Goal: Find specific page/section: Find specific page/section

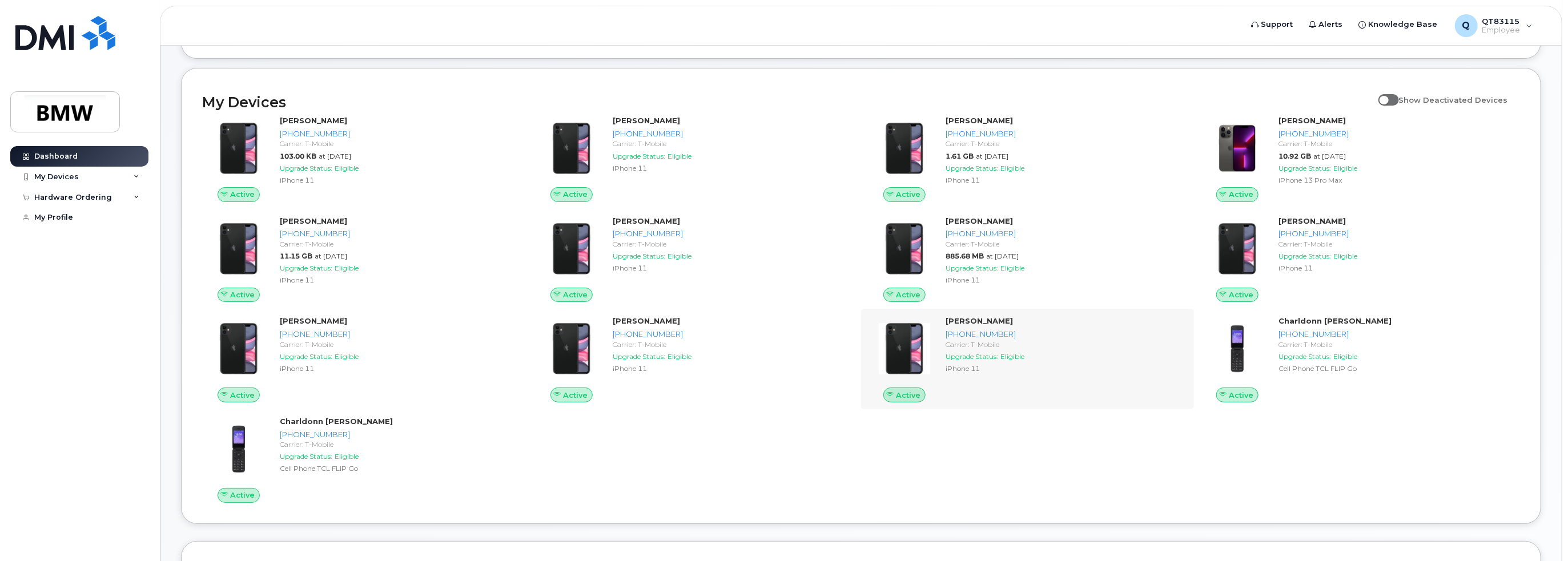
scroll to position [114, 0]
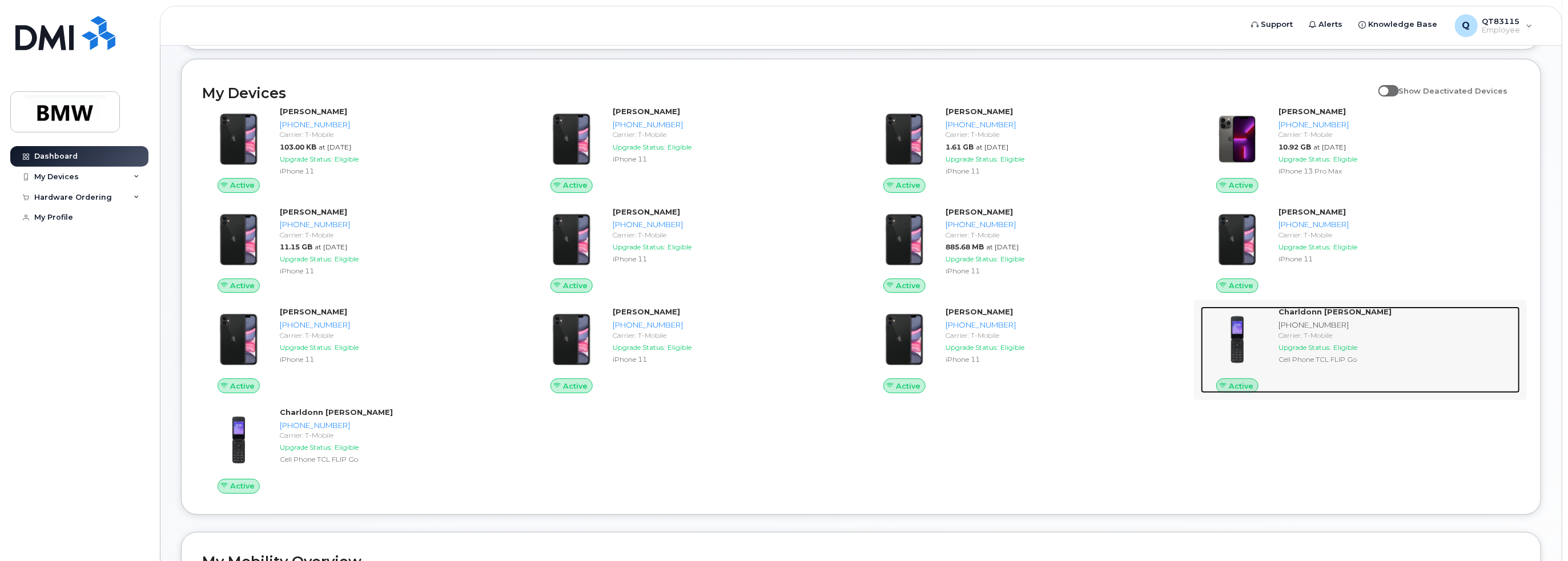
click at [1335, 317] on strong "Charldonn [PERSON_NAME]" at bounding box center [1335, 312] width 113 height 9
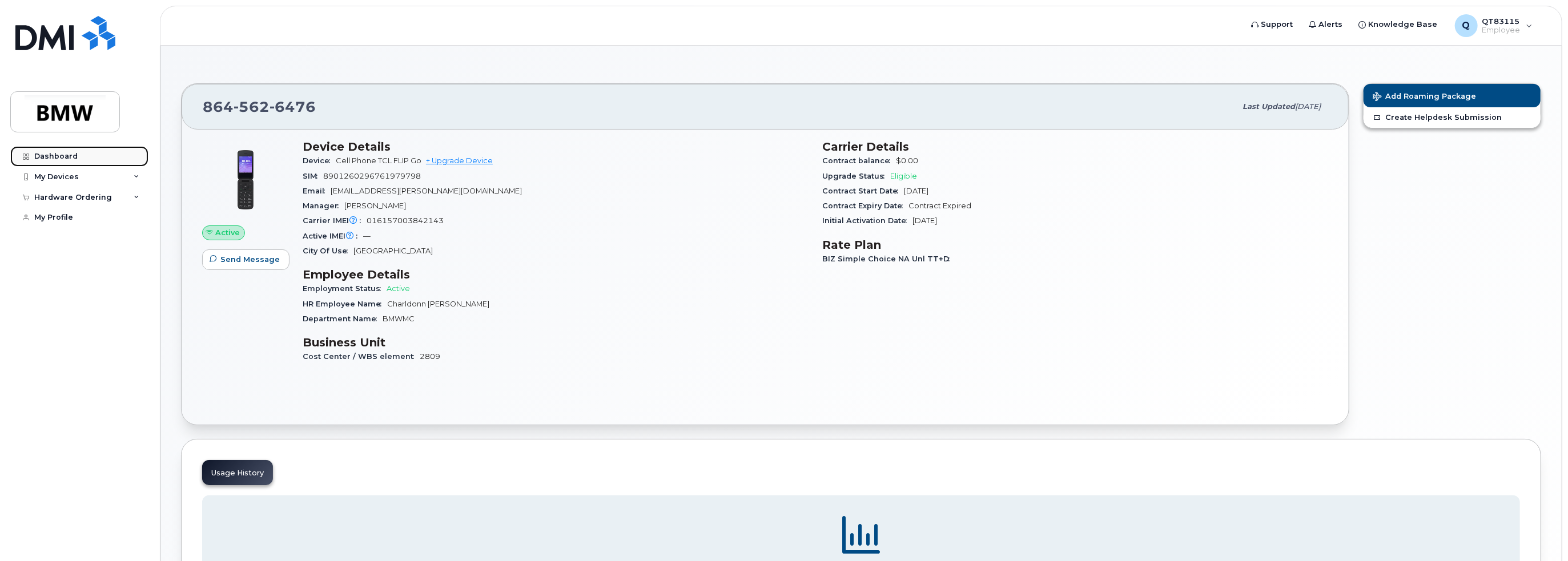
click at [39, 159] on div "Dashboard" at bounding box center [56, 157] width 44 height 9
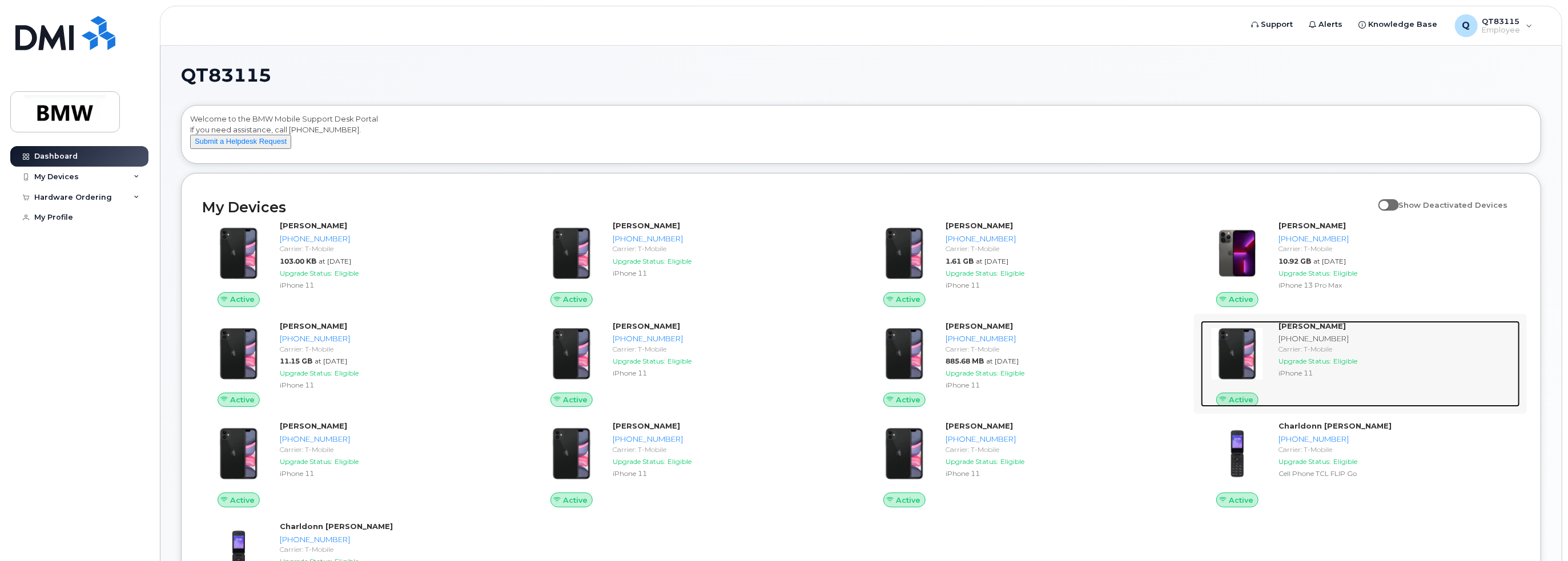
click at [1291, 330] on strong "[PERSON_NAME]" at bounding box center [1312, 326] width 67 height 9
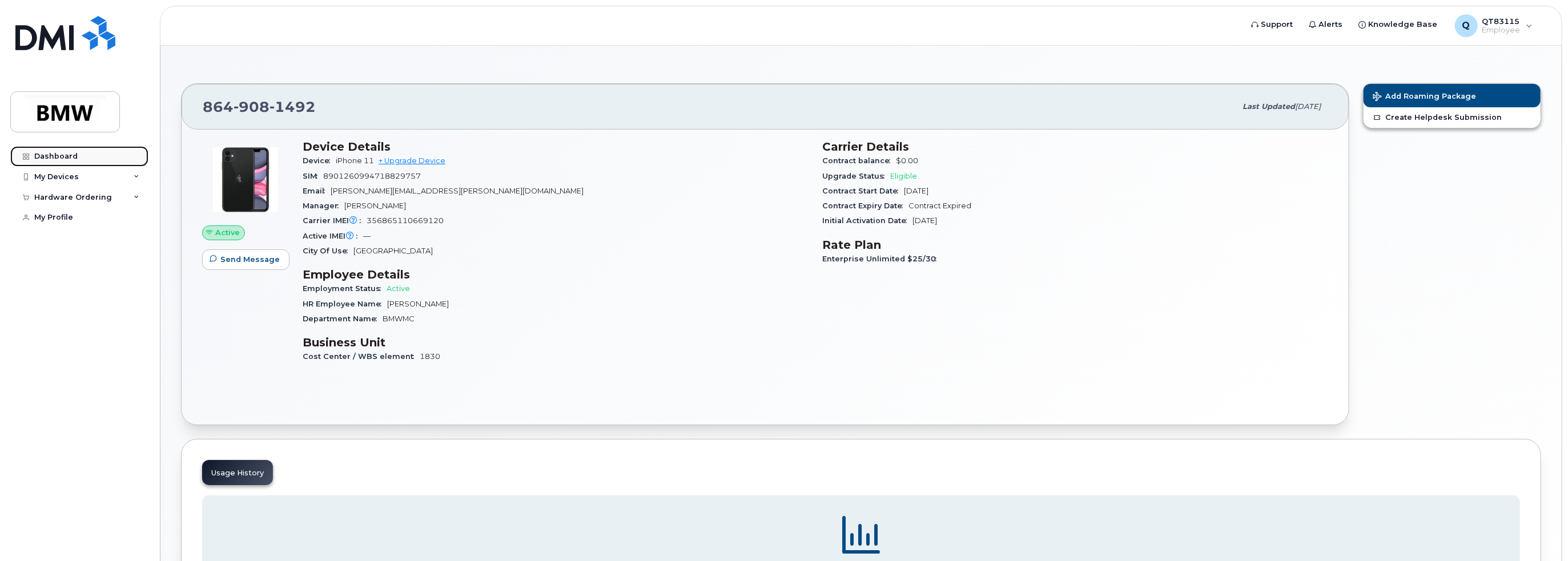
click at [73, 153] on div "Dashboard" at bounding box center [56, 157] width 44 height 9
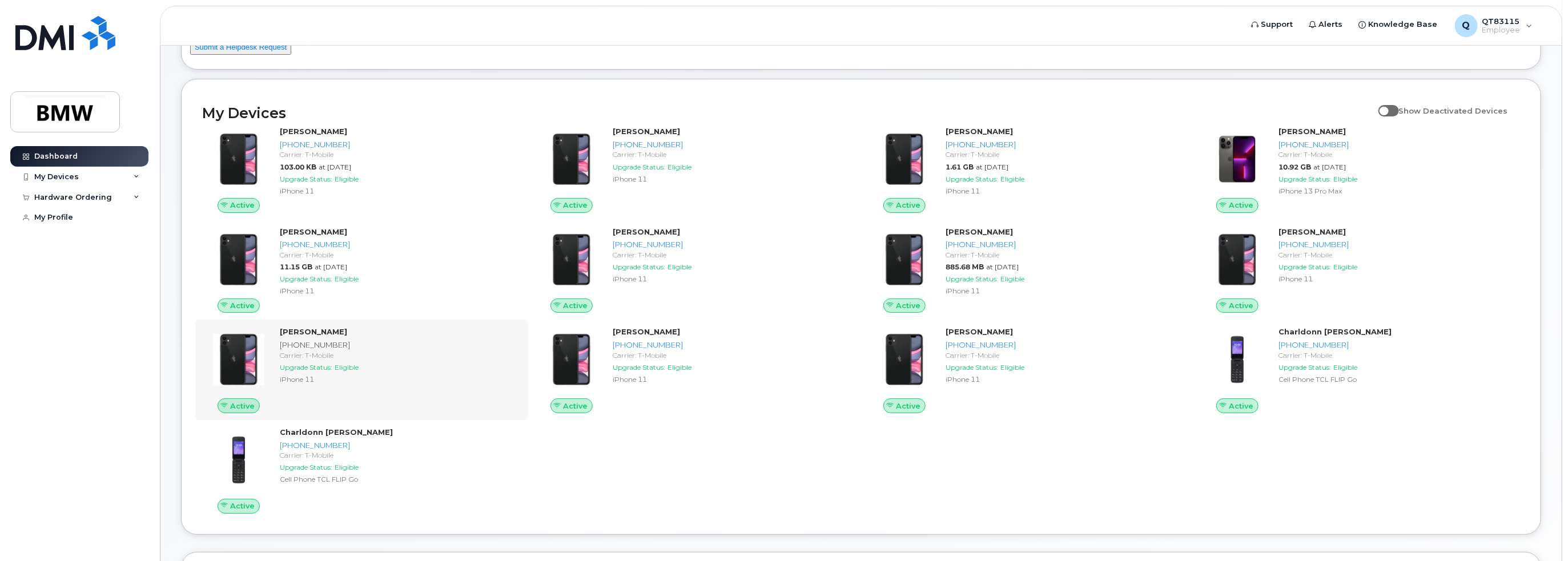
scroll to position [114, 0]
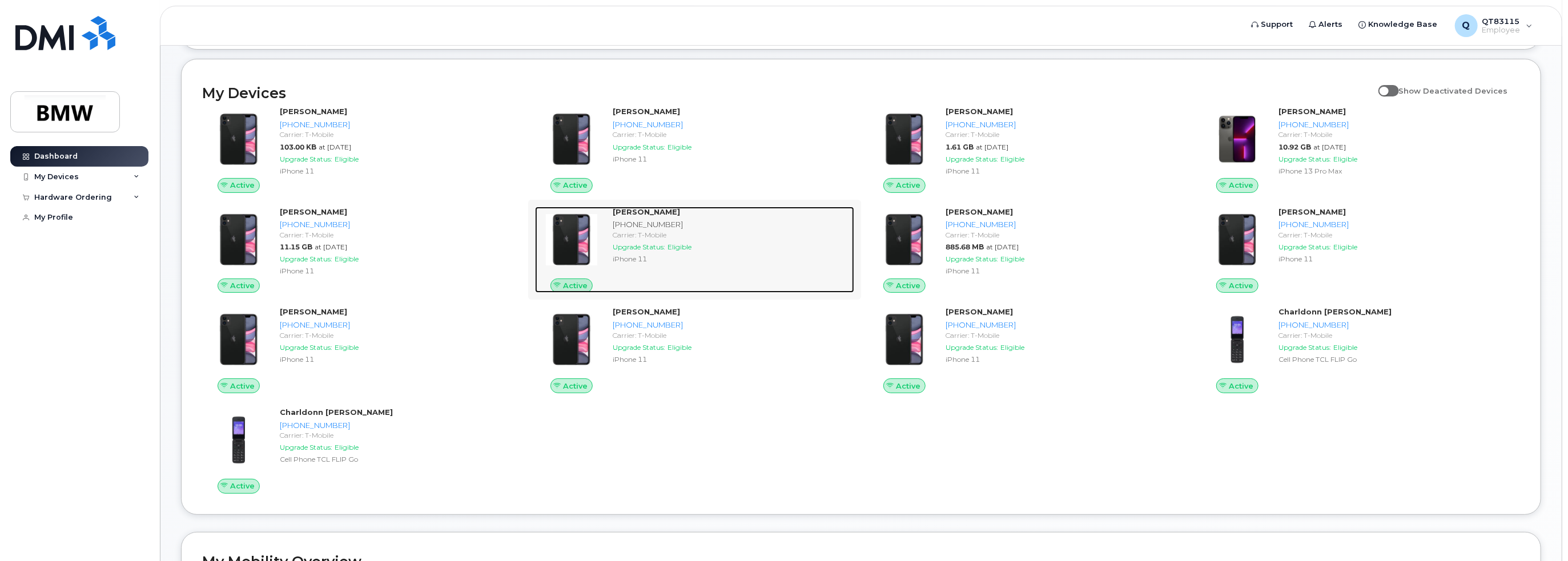
click at [655, 216] on strong "Ronnie Blackwell" at bounding box center [646, 212] width 67 height 9
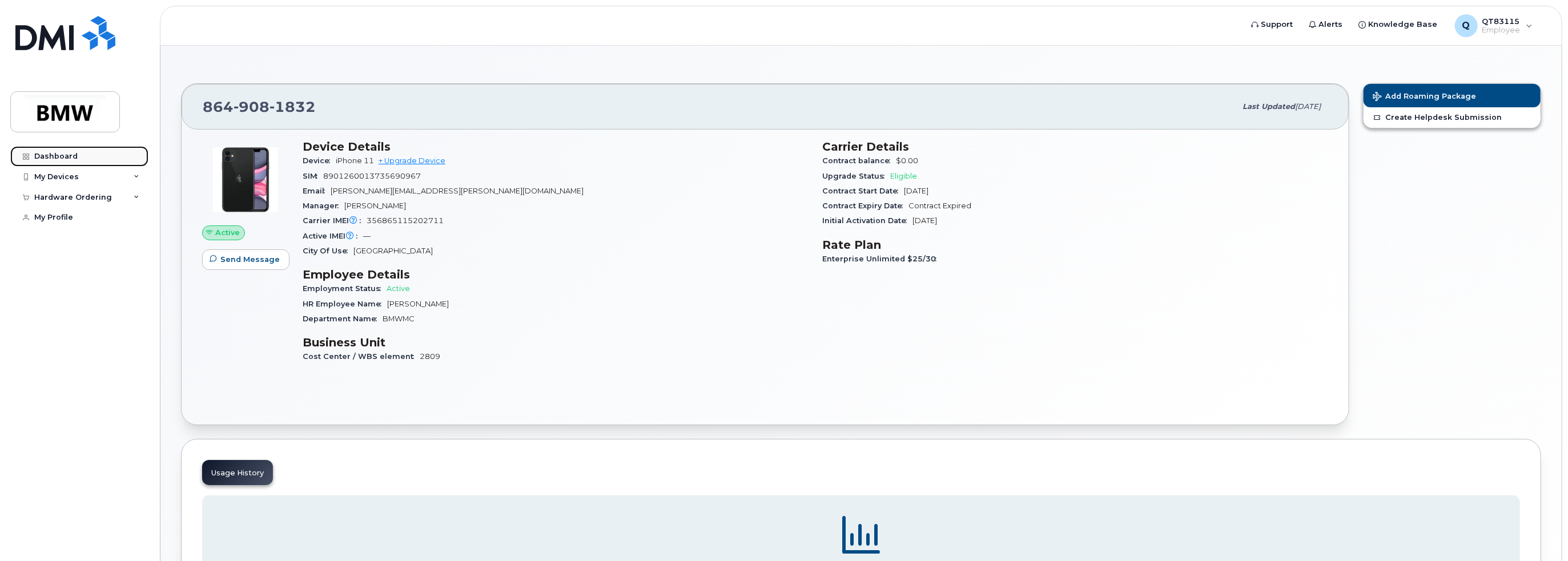
click at [64, 161] on link "Dashboard" at bounding box center [79, 156] width 138 height 20
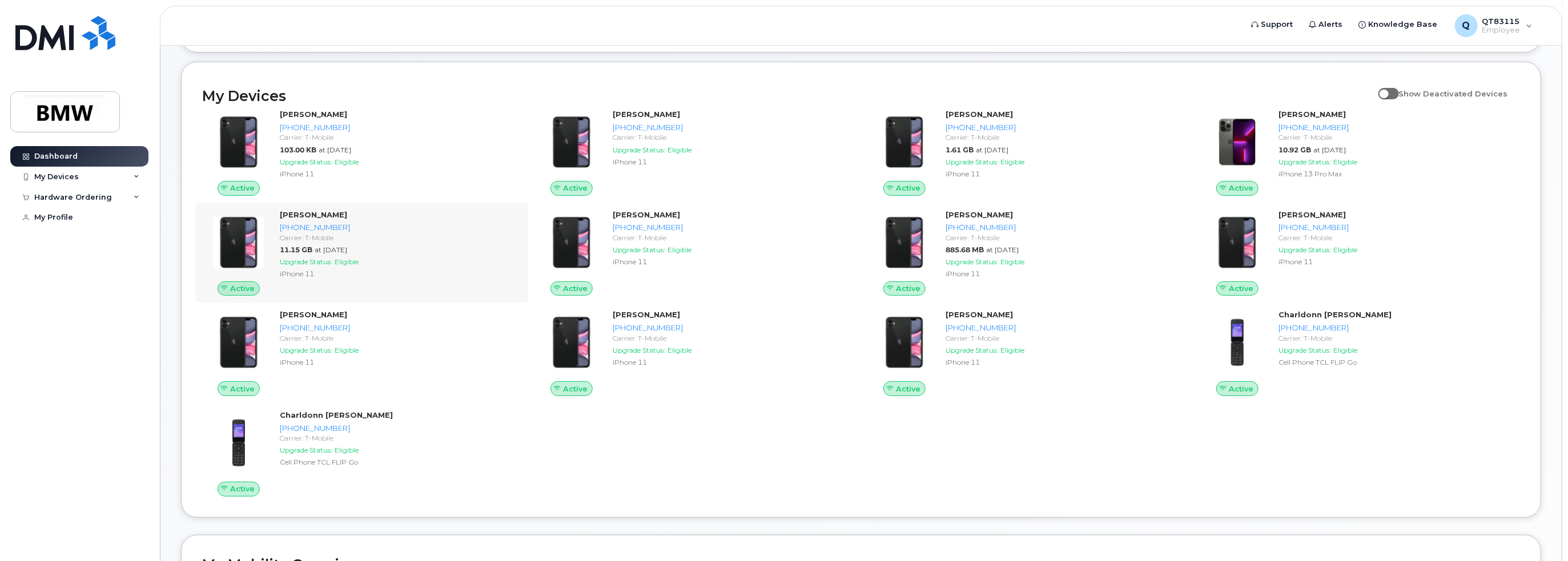
scroll to position [114, 0]
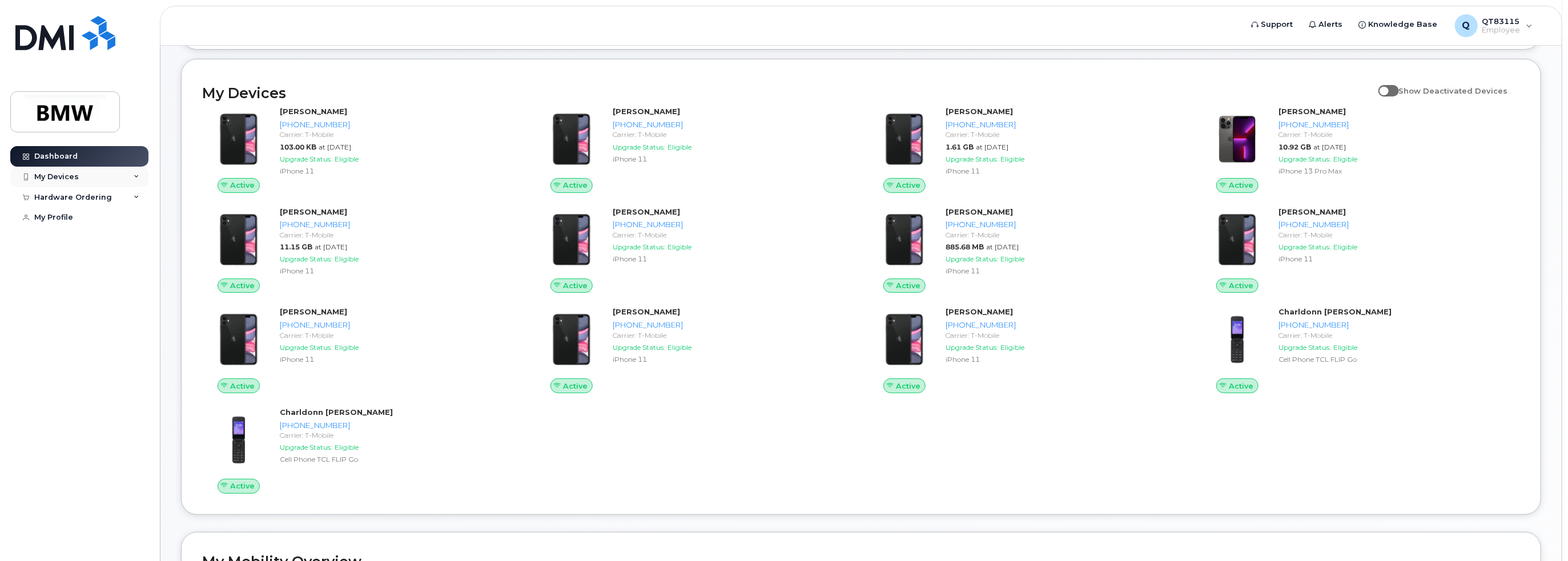
click at [135, 179] on div "My Devices" at bounding box center [79, 176] width 138 height 20
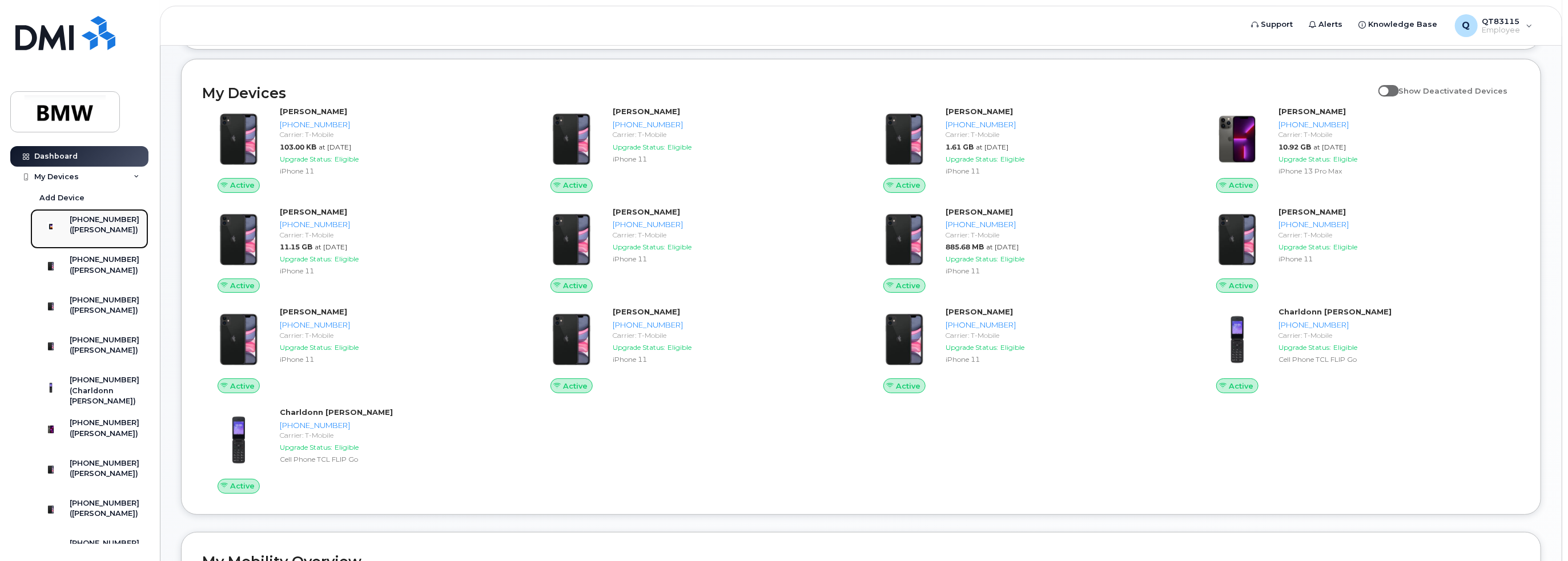
click at [94, 229] on div "([PERSON_NAME])" at bounding box center [104, 230] width 69 height 11
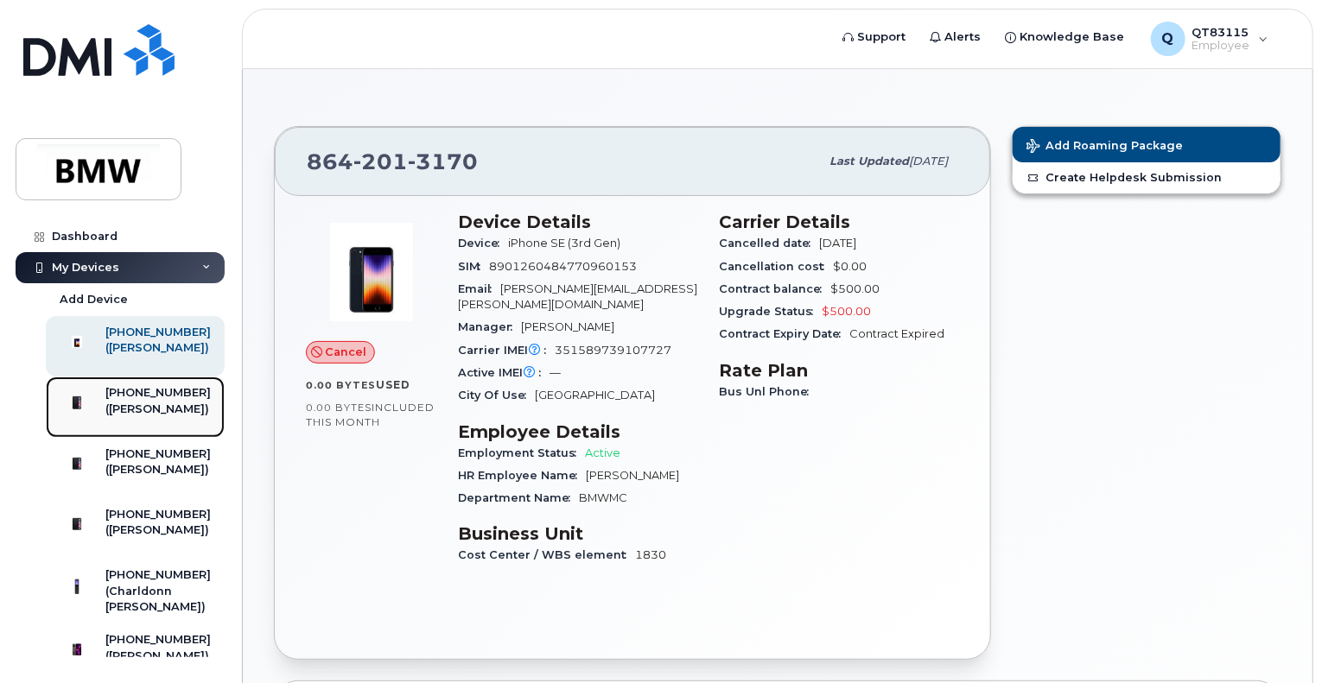
click at [174, 417] on div "([PERSON_NAME])" at bounding box center [157, 410] width 105 height 16
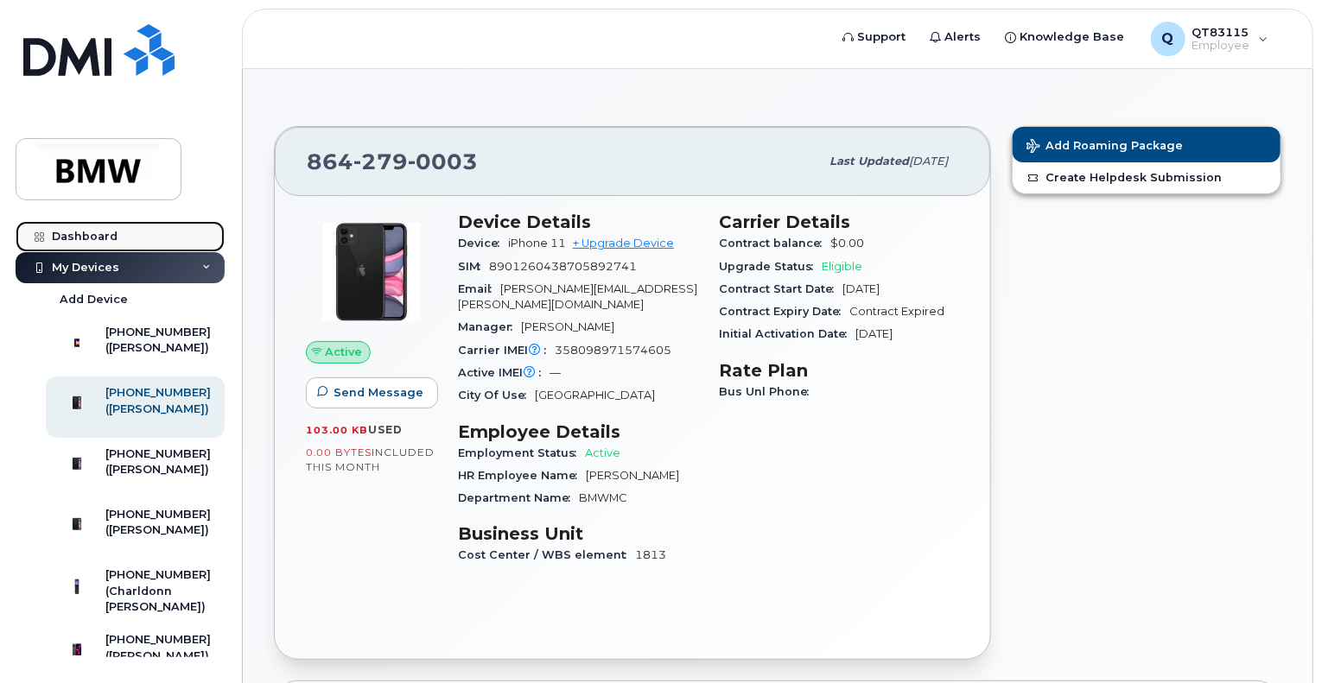
click at [69, 239] on div "Dashboard" at bounding box center [85, 237] width 66 height 14
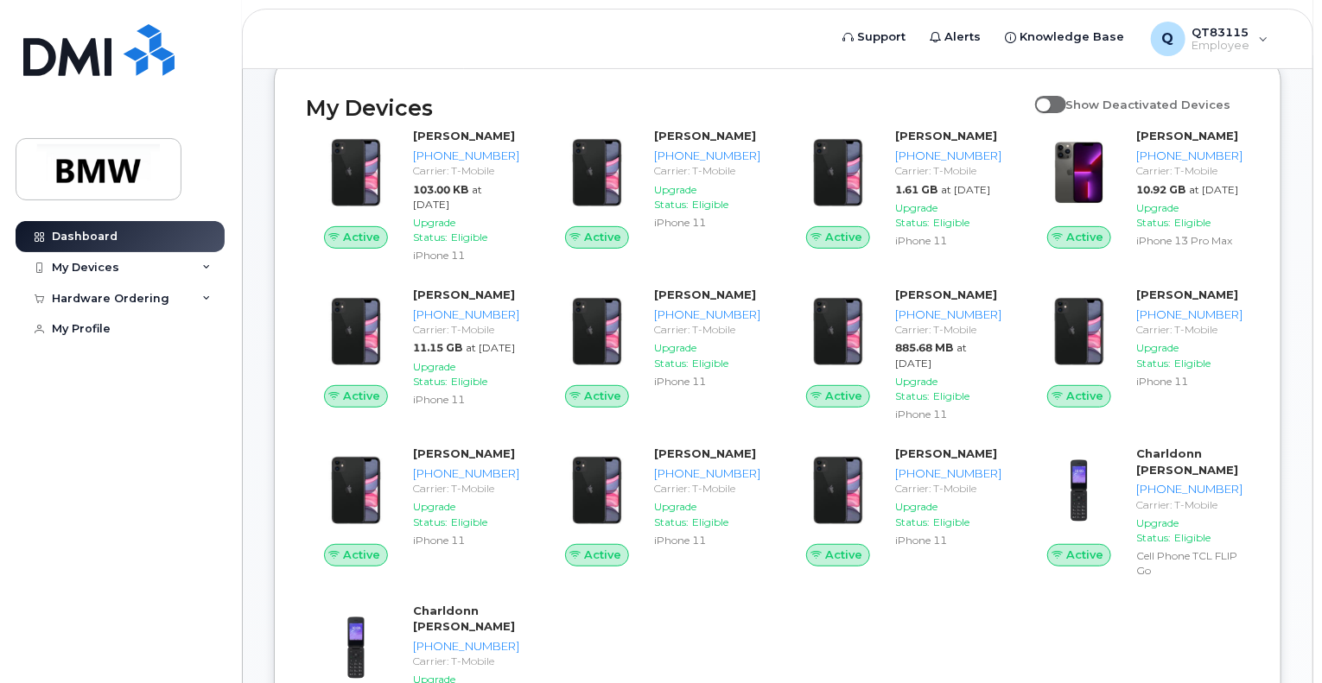
scroll to position [216, 0]
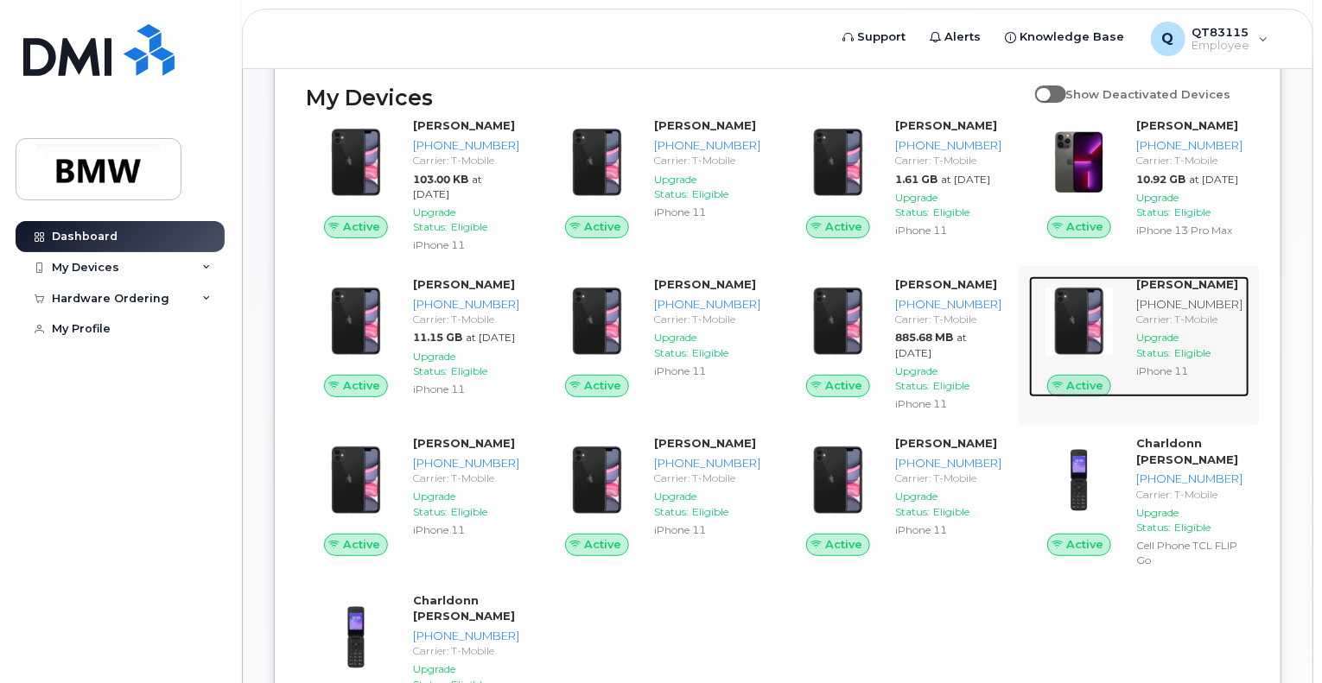
click at [1170, 291] on strong "[PERSON_NAME]" at bounding box center [1187, 284] width 102 height 14
